Goal: Find specific page/section: Find specific page/section

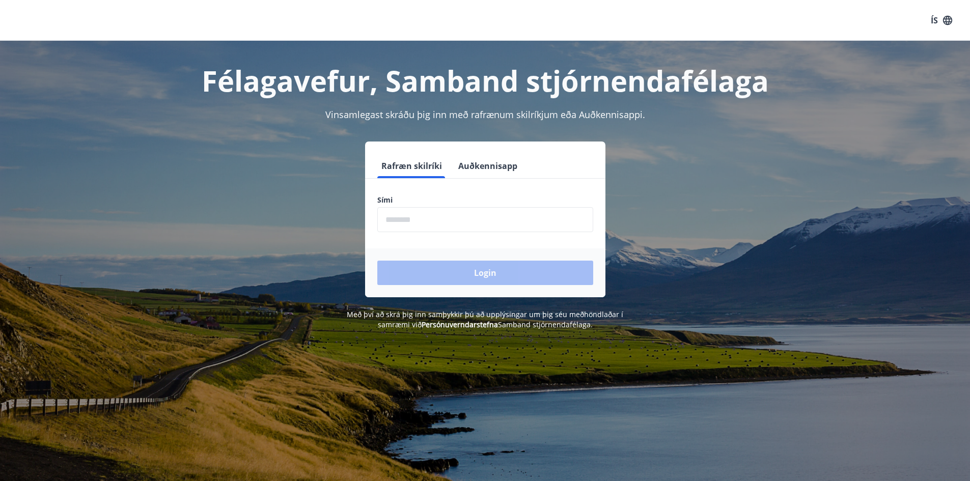
click at [445, 220] on input "phone" at bounding box center [485, 219] width 216 height 25
type input "********"
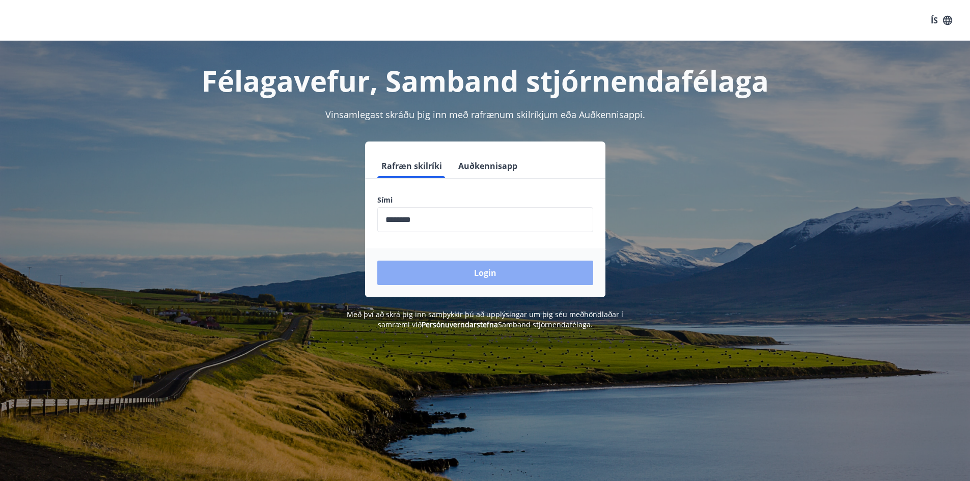
click at [453, 271] on button "Login" at bounding box center [485, 273] width 216 height 24
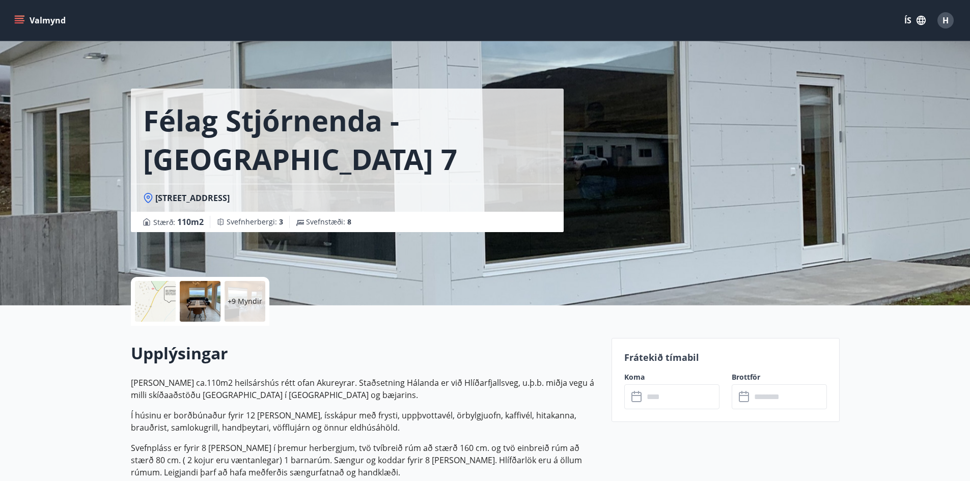
click at [256, 286] on div "+9 Myndir" at bounding box center [244, 301] width 41 height 41
